Goal: Transaction & Acquisition: Purchase product/service

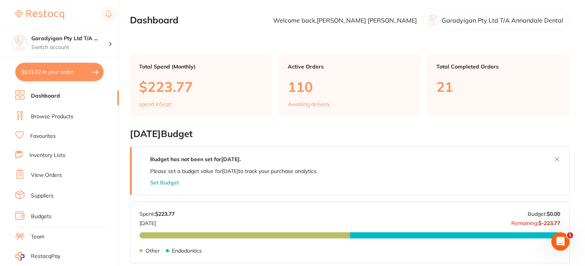
click at [49, 97] on link "Dashboard" at bounding box center [45, 96] width 29 height 8
click at [63, 116] on link "Browse Products" at bounding box center [52, 117] width 42 height 8
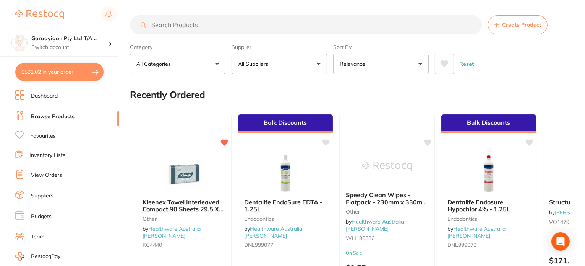
click at [171, 28] on input "search" at bounding box center [306, 24] width 352 height 19
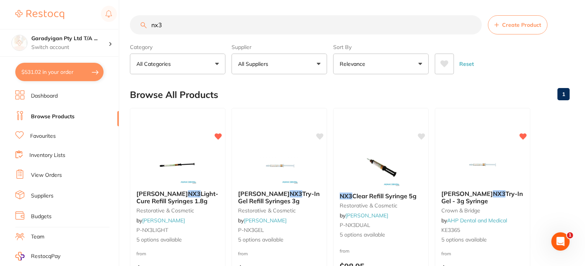
type input "nx3"
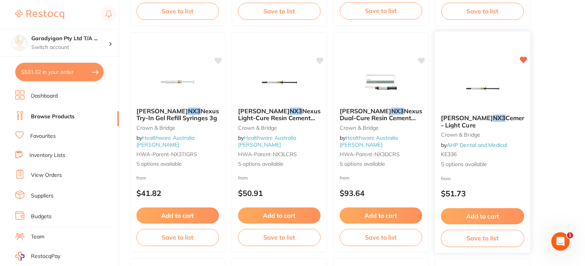
scroll to position [306, 0]
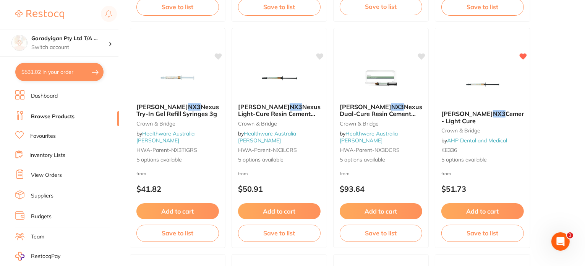
click at [480, 215] on button "Add to cart" at bounding box center [482, 211] width 83 height 16
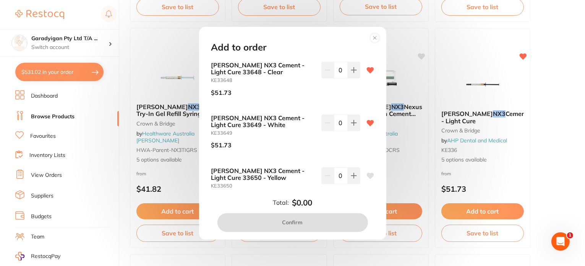
scroll to position [0, 0]
click at [353, 124] on icon at bounding box center [354, 123] width 6 height 6
type input "1"
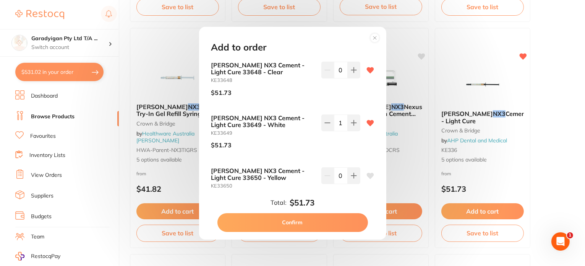
click at [335, 222] on button "Confirm" at bounding box center [292, 222] width 151 height 18
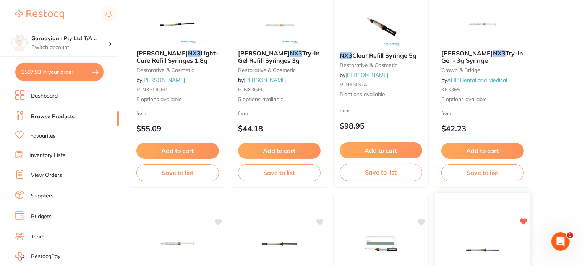
scroll to position [115, 0]
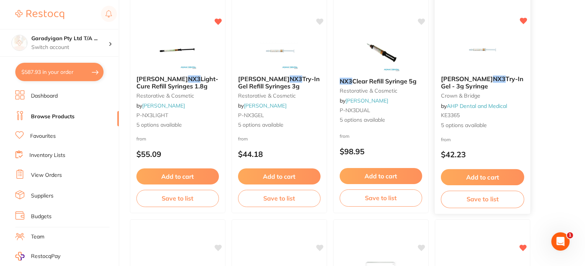
click at [477, 175] on button "Add to cart" at bounding box center [482, 177] width 83 height 16
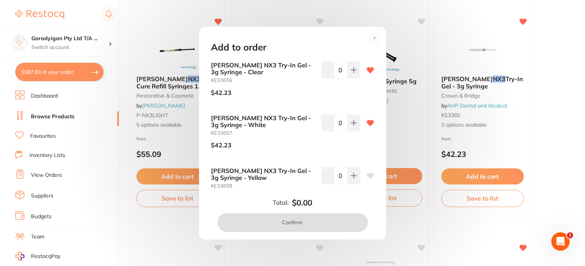
scroll to position [0, 0]
click at [351, 123] on icon at bounding box center [353, 122] width 5 height 5
type input "1"
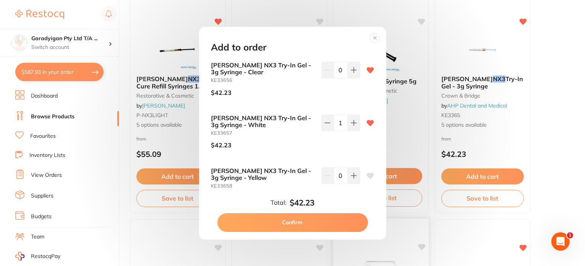
drag, startPoint x: 339, startPoint y: 222, endPoint x: 348, endPoint y: 218, distance: 9.2
click at [339, 221] on button "Confirm" at bounding box center [292, 222] width 151 height 18
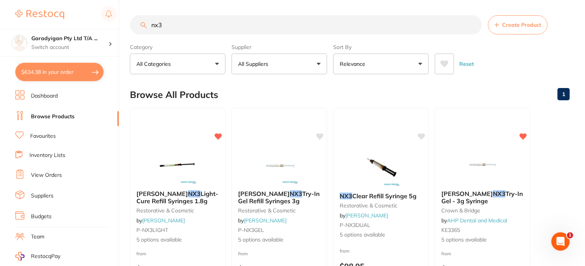
click at [84, 71] on button "$634.38 in your order" at bounding box center [59, 72] width 88 height 18
checkbox input "true"
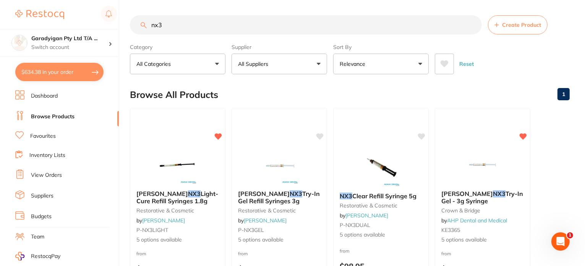
checkbox input "true"
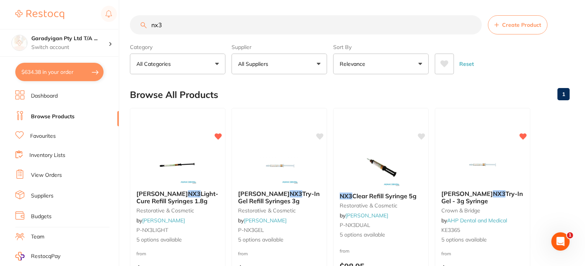
checkbox input "true"
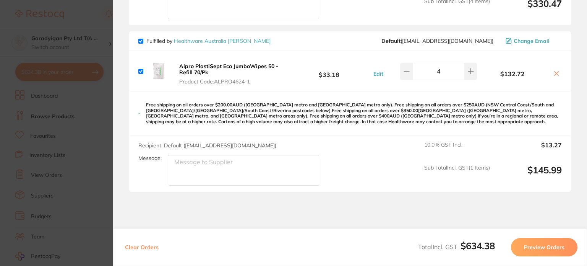
scroll to position [587, 0]
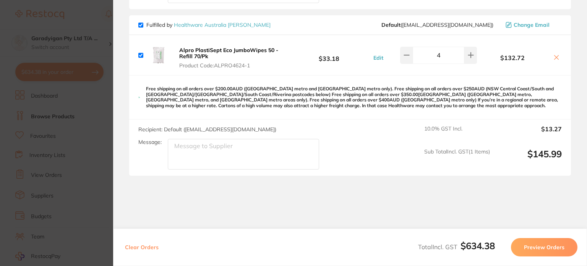
click at [555, 54] on icon at bounding box center [556, 57] width 6 height 6
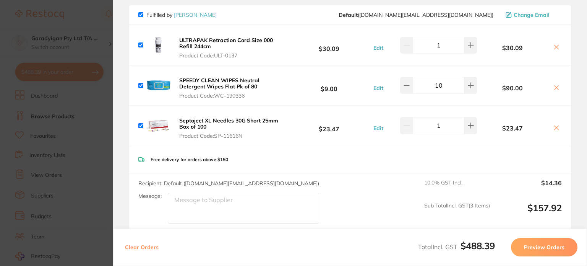
scroll to position [76, 0]
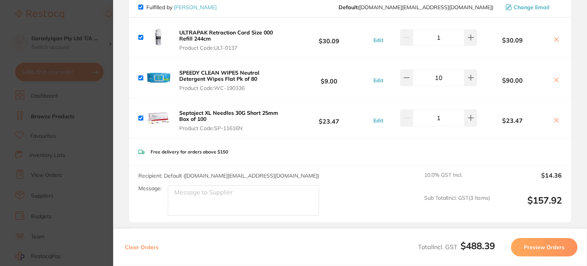
click at [555, 41] on icon at bounding box center [556, 39] width 6 height 6
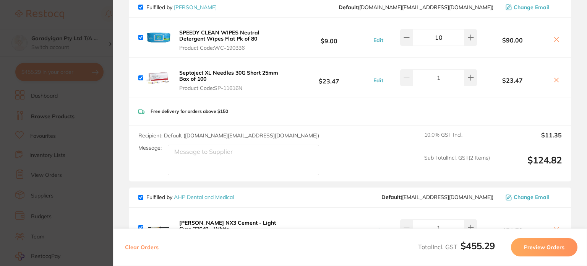
drag, startPoint x: 554, startPoint y: 34, endPoint x: 554, endPoint y: 42, distance: 8.0
click at [553, 39] on div "$90.00" at bounding box center [519, 37] width 85 height 13
click at [555, 41] on icon at bounding box center [556, 39] width 6 height 6
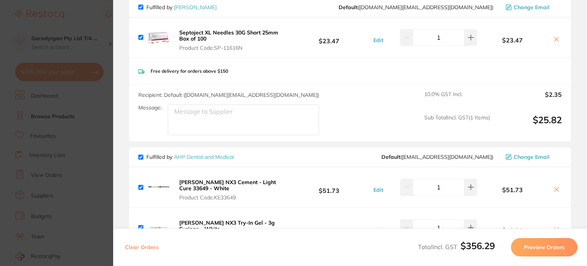
click at [556, 35] on div "$23.47" at bounding box center [519, 37] width 85 height 13
click at [555, 39] on icon at bounding box center [556, 39] width 4 height 4
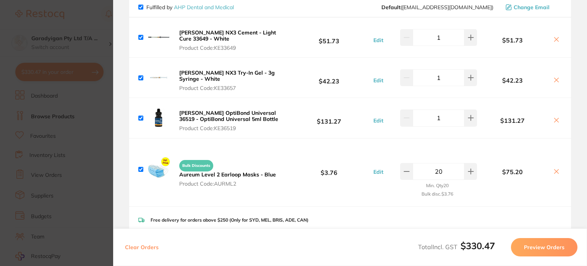
click at [553, 168] on icon at bounding box center [556, 171] width 6 height 6
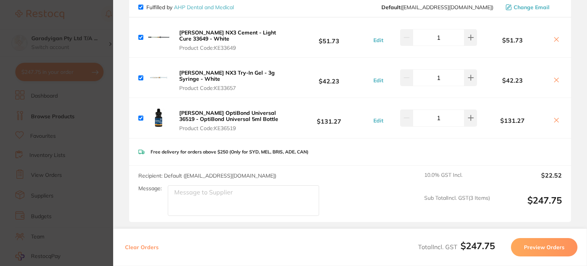
checkbox input "true"
click at [157, 117] on img at bounding box center [158, 117] width 24 height 24
click at [158, 117] on img at bounding box center [158, 117] width 24 height 24
click at [225, 112] on b "[PERSON_NAME] OptiBond Universal 36519 - OptiBond Universal 5ml Bottle" at bounding box center [228, 115] width 99 height 13
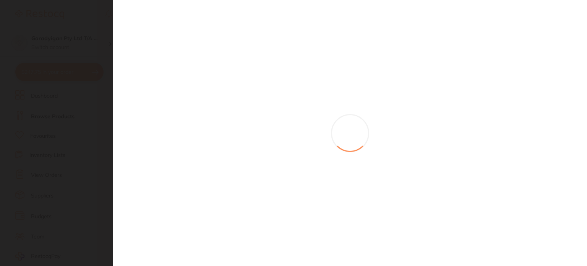
click at [225, 112] on section at bounding box center [293, 133] width 587 height 266
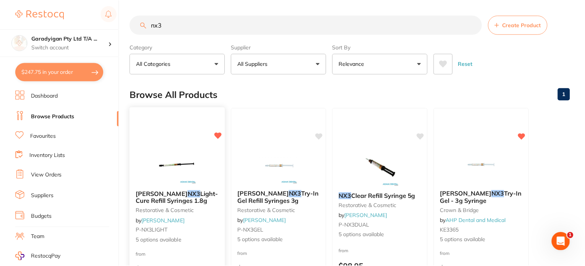
scroll to position [0, 0]
drag, startPoint x: 51, startPoint y: 72, endPoint x: 197, endPoint y: 91, distance: 147.6
click at [55, 72] on button "$247.75 in your order" at bounding box center [59, 72] width 88 height 18
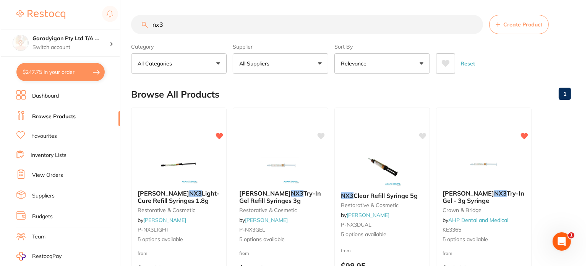
scroll to position [0, 0]
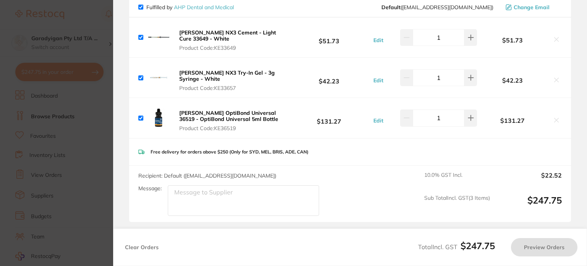
click at [221, 109] on b "[PERSON_NAME] OptiBond Universal 36519 - OptiBond Universal 5ml Bottle" at bounding box center [228, 115] width 99 height 13
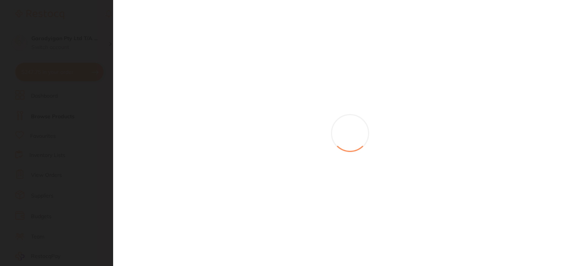
click at [221, 109] on section at bounding box center [293, 133] width 587 height 266
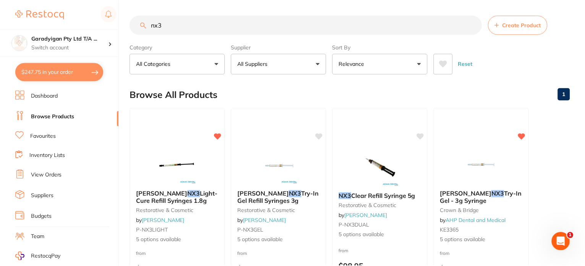
scroll to position [0, 0]
drag, startPoint x: 57, startPoint y: 69, endPoint x: 142, endPoint y: 87, distance: 87.5
click at [57, 70] on button "$247.75 in your order" at bounding box center [59, 72] width 88 height 18
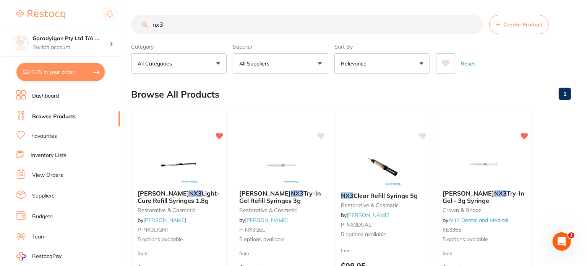
scroll to position [0, 0]
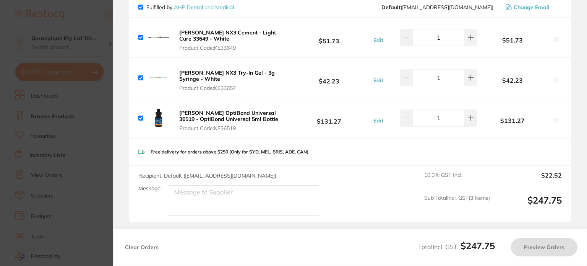
click at [201, 109] on b "[PERSON_NAME] OptiBond Universal 36519 - OptiBond Universal 5ml Bottle" at bounding box center [228, 115] width 99 height 13
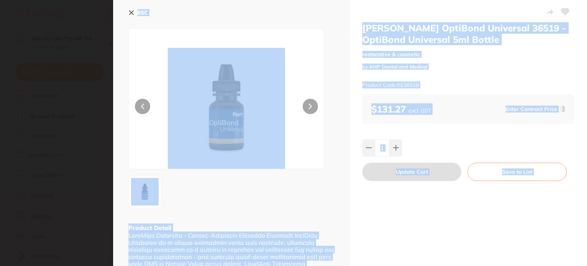
click at [316, 137] on div at bounding box center [226, 98] width 196 height 141
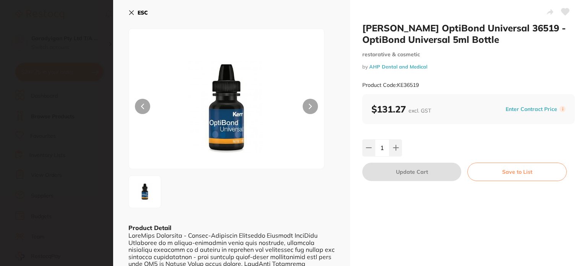
drag, startPoint x: 132, startPoint y: 15, endPoint x: 248, endPoint y: 142, distance: 172.0
click at [131, 14] on icon at bounding box center [131, 13] width 6 height 6
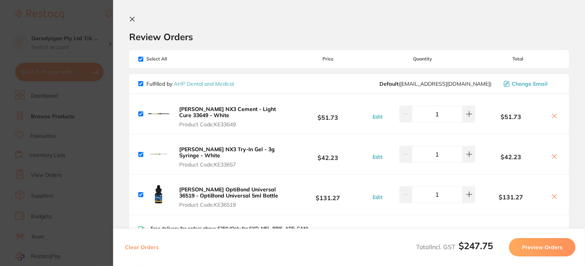
drag, startPoint x: 131, startPoint y: 19, endPoint x: 98, endPoint y: 58, distance: 50.9
click at [131, 20] on icon at bounding box center [132, 19] width 6 height 6
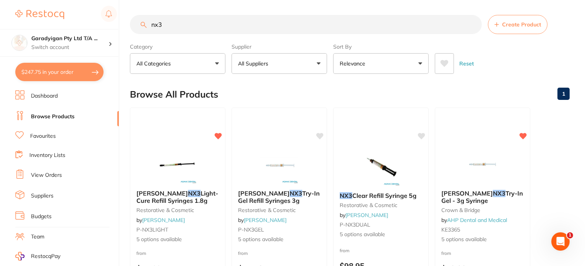
drag, startPoint x: 82, startPoint y: 70, endPoint x: 130, endPoint y: 72, distance: 48.2
click at [82, 70] on button "$247.75 in your order" at bounding box center [59, 72] width 88 height 18
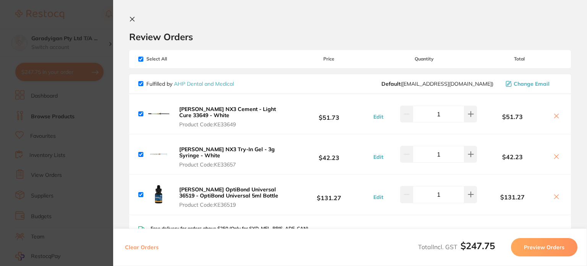
click at [134, 21] on button at bounding box center [133, 19] width 9 height 7
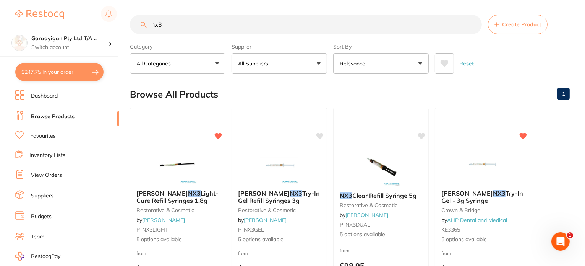
drag, startPoint x: 166, startPoint y: 24, endPoint x: 103, endPoint y: 28, distance: 63.2
click at [103, 28] on div "$247.75 Garadyigan Pty Ltd T/A ... Switch account Garadyigan Pty Ltd T/A Annand…" at bounding box center [292, 133] width 585 height 266
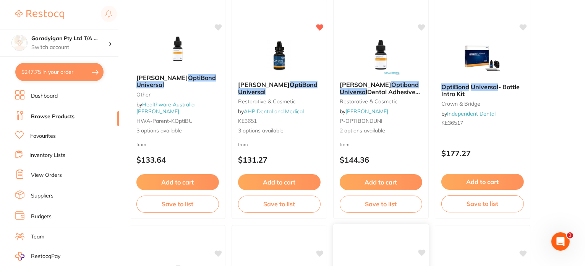
scroll to position [115, 0]
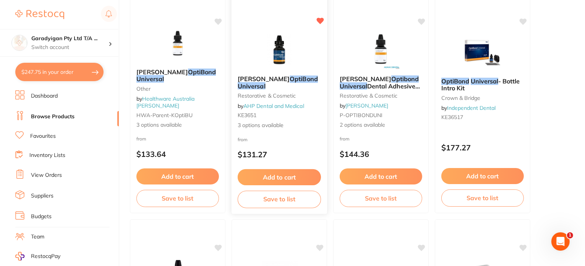
type input "optibond universal"
click at [271, 61] on img at bounding box center [279, 50] width 50 height 39
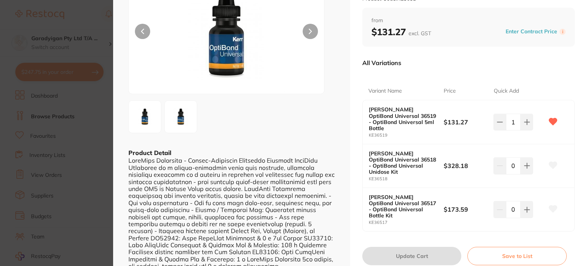
click at [94, 143] on section "[PERSON_NAME] OptiBond Universal restorative & cosmetic by AHP Dental and Medic…" at bounding box center [293, 133] width 587 height 266
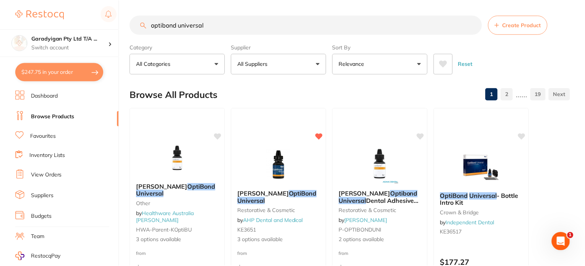
scroll to position [115, 0]
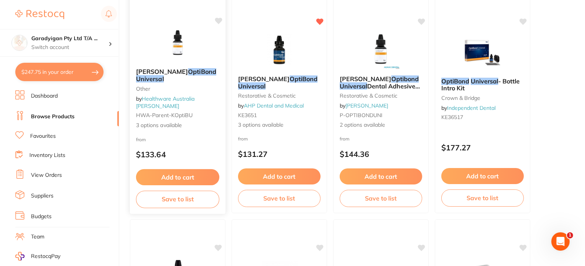
click at [185, 62] on img at bounding box center [177, 42] width 50 height 39
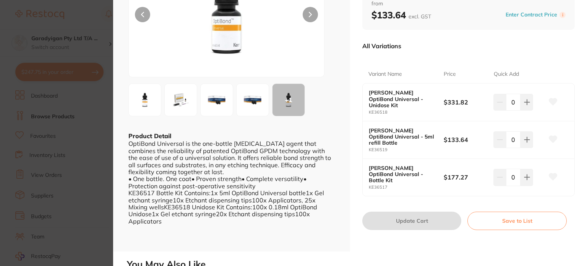
scroll to position [91, 0]
click at [89, 137] on section "[PERSON_NAME] OptiBond Universal other by Healthware Australia [PERSON_NAME] Pr…" at bounding box center [293, 133] width 587 height 266
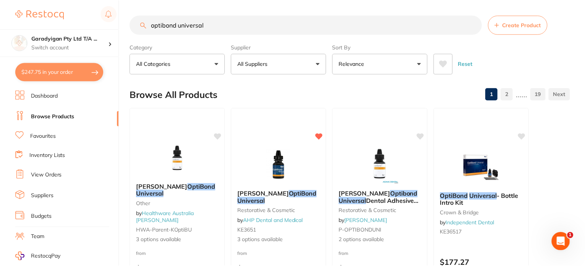
scroll to position [115, 0]
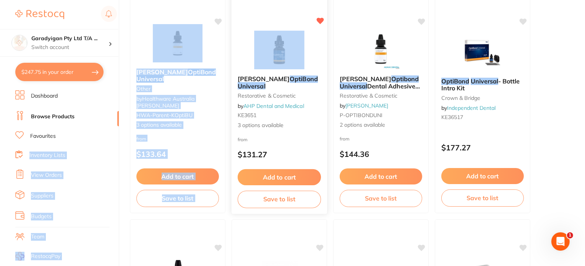
drag, startPoint x: 89, startPoint y: 137, endPoint x: 280, endPoint y: 39, distance: 214.6
click at [280, 39] on div "$247.75 Garadyigan Pty Ltd T/A ... Switch account Garadyigan Pty Ltd T/A Annand…" at bounding box center [292, 18] width 585 height 266
click at [283, 53] on img at bounding box center [279, 50] width 50 height 39
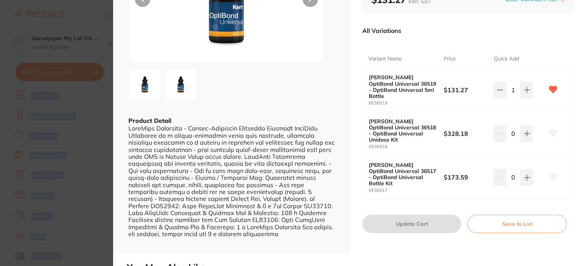
scroll to position [107, 0]
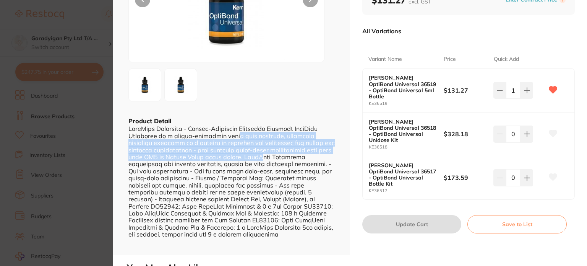
drag, startPoint x: 229, startPoint y: 133, endPoint x: 243, endPoint y: 154, distance: 25.6
click at [243, 154] on div at bounding box center [231, 181] width 206 height 112
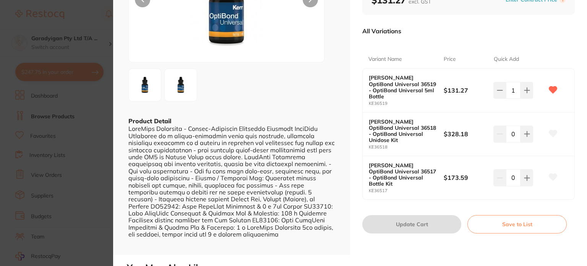
click at [249, 166] on div at bounding box center [231, 181] width 206 height 112
drag, startPoint x: 249, startPoint y: 166, endPoint x: 252, endPoint y: 157, distance: 8.8
click at [252, 157] on div at bounding box center [231, 181] width 206 height 112
click at [215, 128] on div at bounding box center [231, 181] width 206 height 112
click at [84, 116] on section "[PERSON_NAME] OptiBond Universal restorative & cosmetic by AHP Dental and Medic…" at bounding box center [293, 133] width 587 height 266
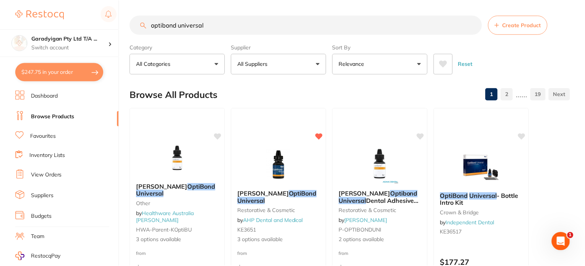
scroll to position [115, 0]
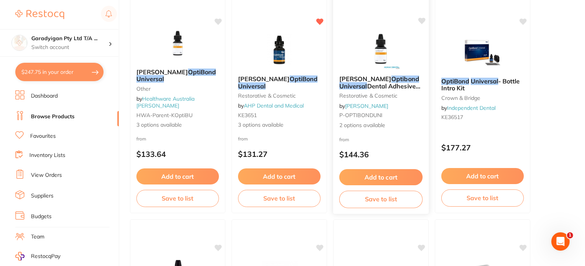
click at [377, 58] on img at bounding box center [381, 50] width 50 height 39
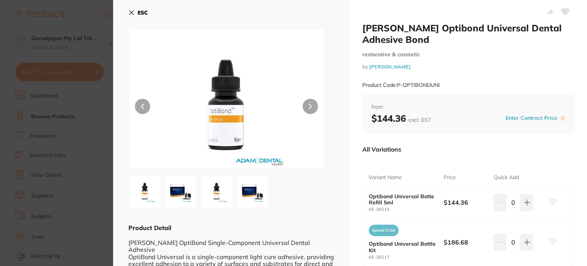
click at [116, 178] on div "ESC Product Detail [PERSON_NAME] OptiBond Single-Component Universal Dental Adh…" at bounding box center [231, 178] width 237 height 357
click at [95, 175] on section "[PERSON_NAME] Optibond Universal Dental Adhesive Bond restorative & cosmetic by…" at bounding box center [293, 133] width 587 height 266
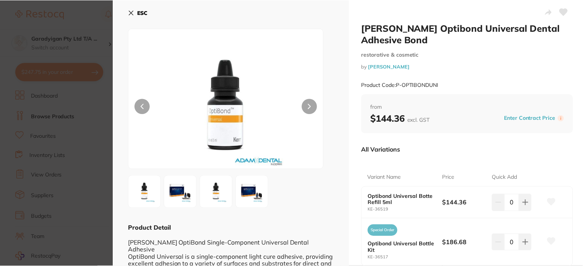
scroll to position [115, 0]
